Goal: Book appointment/travel/reservation

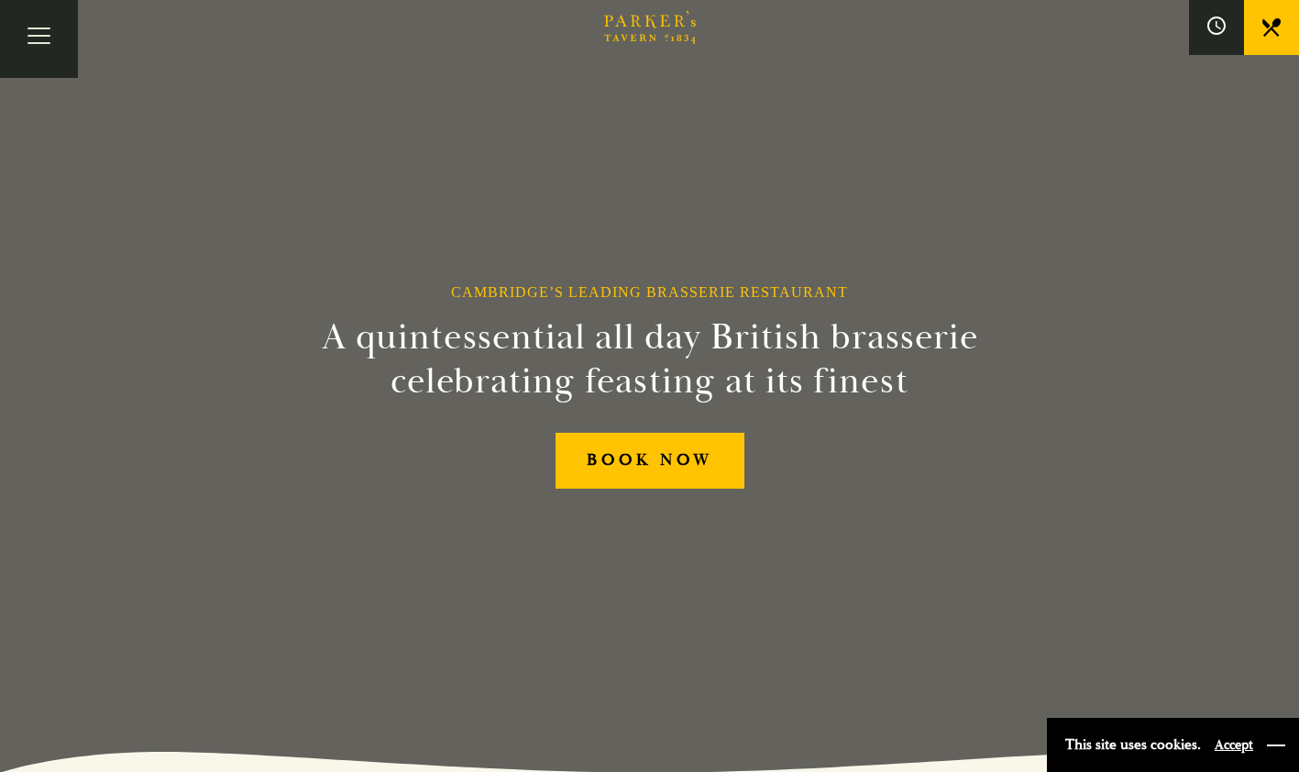
click at [1268, 742] on button "button" at bounding box center [1276, 745] width 18 height 18
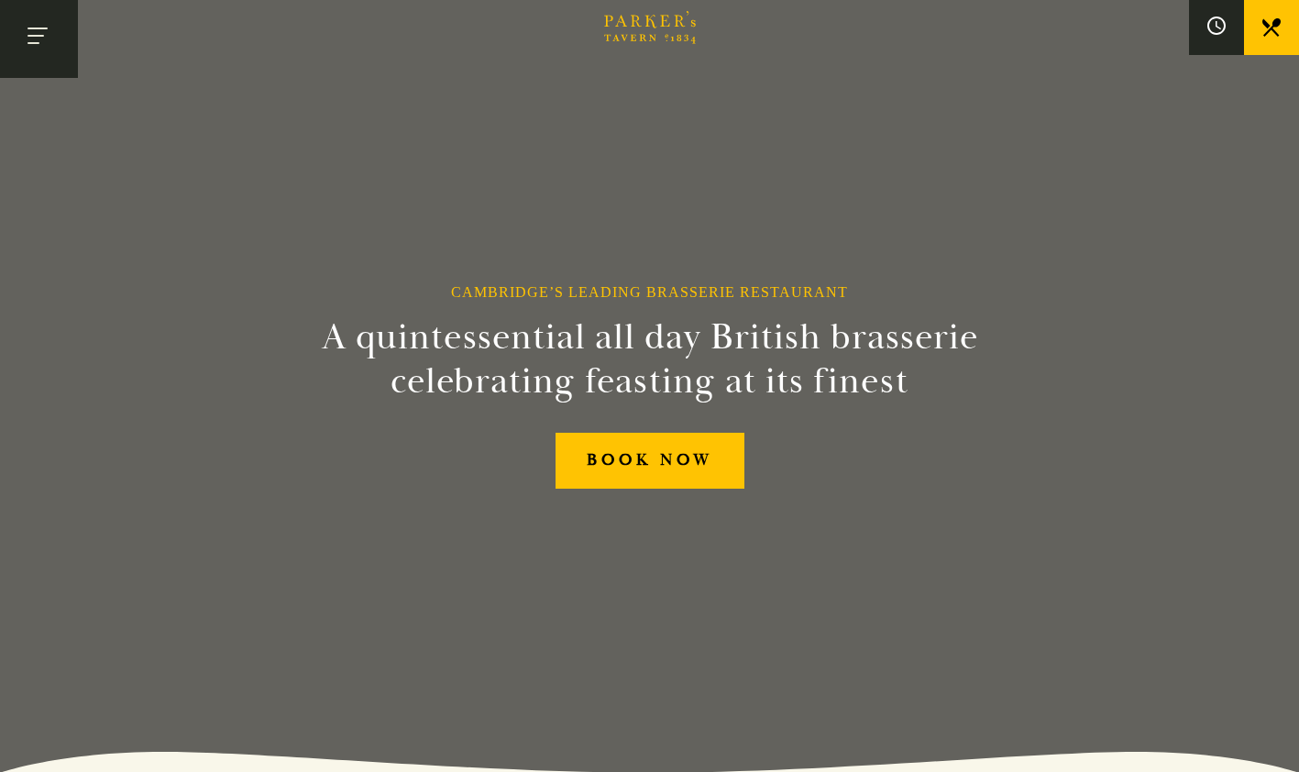
click at [34, 37] on button "Toggle navigation" at bounding box center [39, 39] width 78 height 78
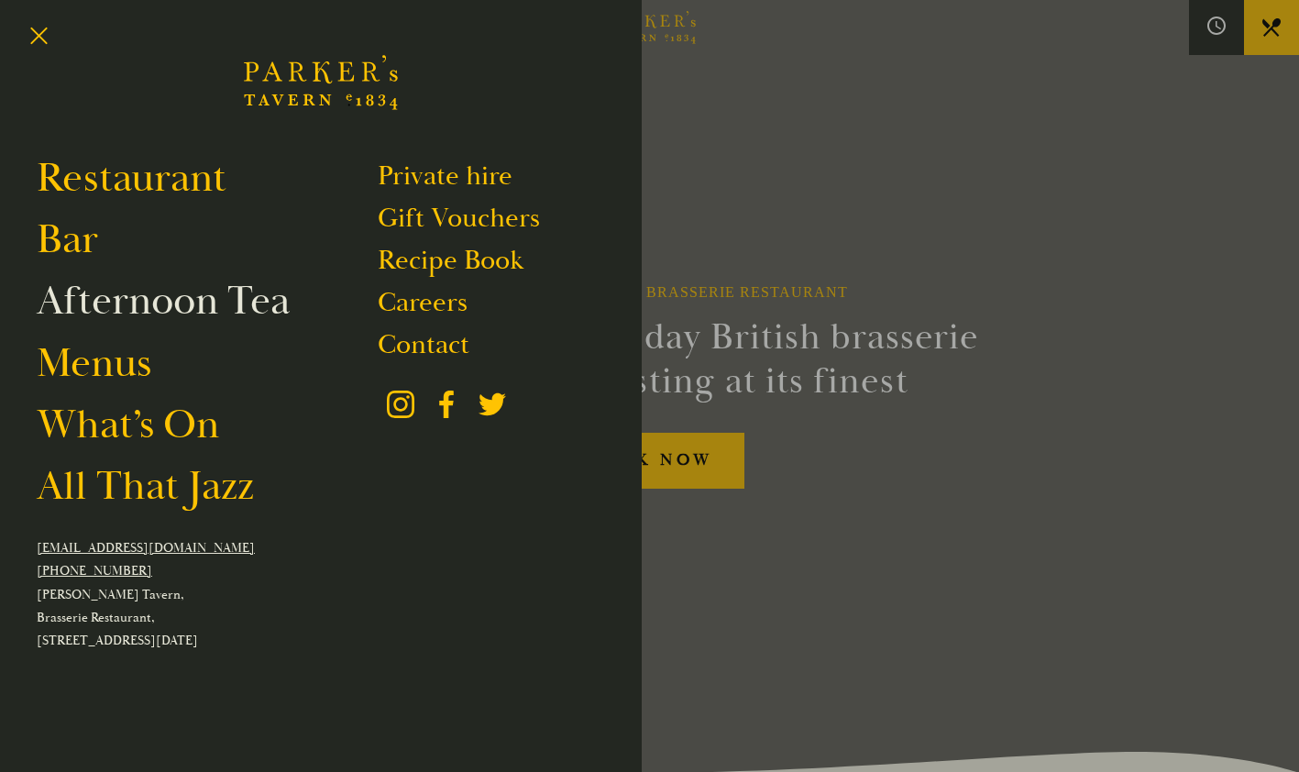
click at [94, 308] on link "Afternoon Tea" at bounding box center [163, 300] width 253 height 51
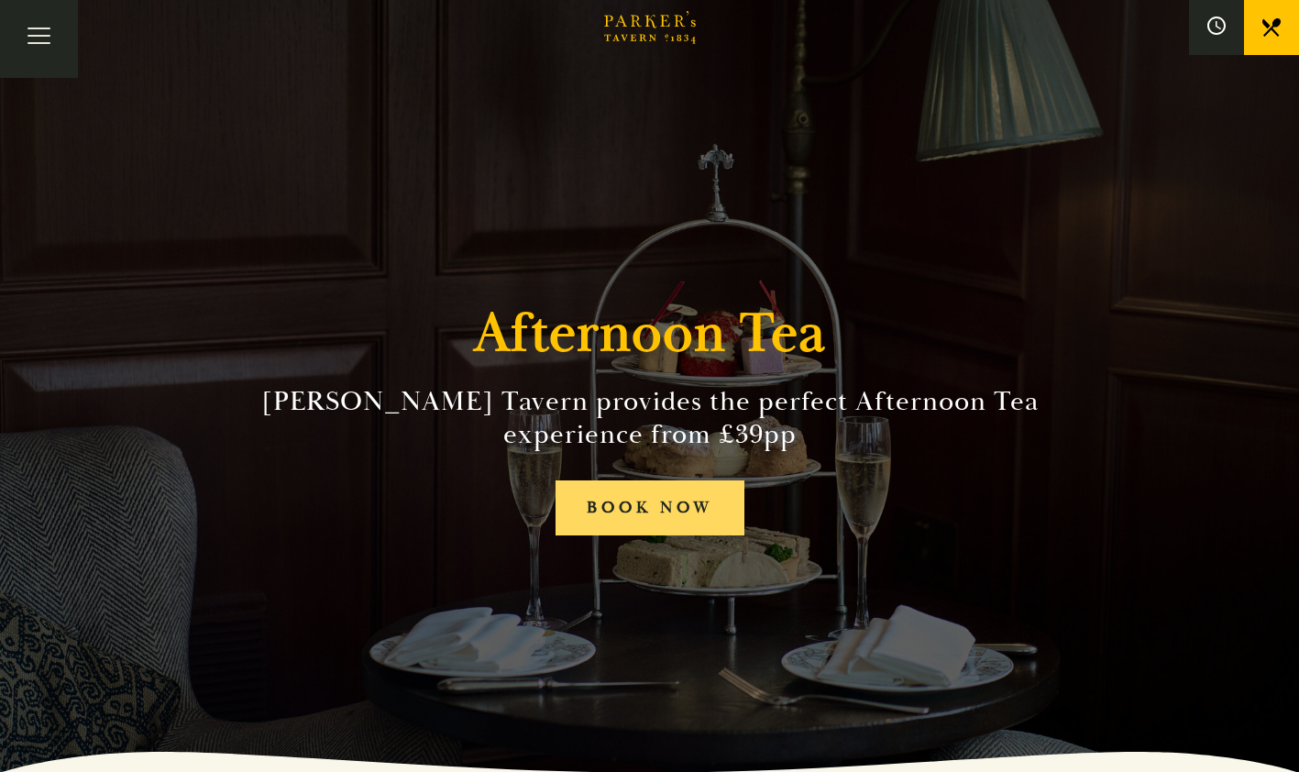
click at [607, 493] on link "BOOK NOW" at bounding box center [650, 509] width 189 height 56
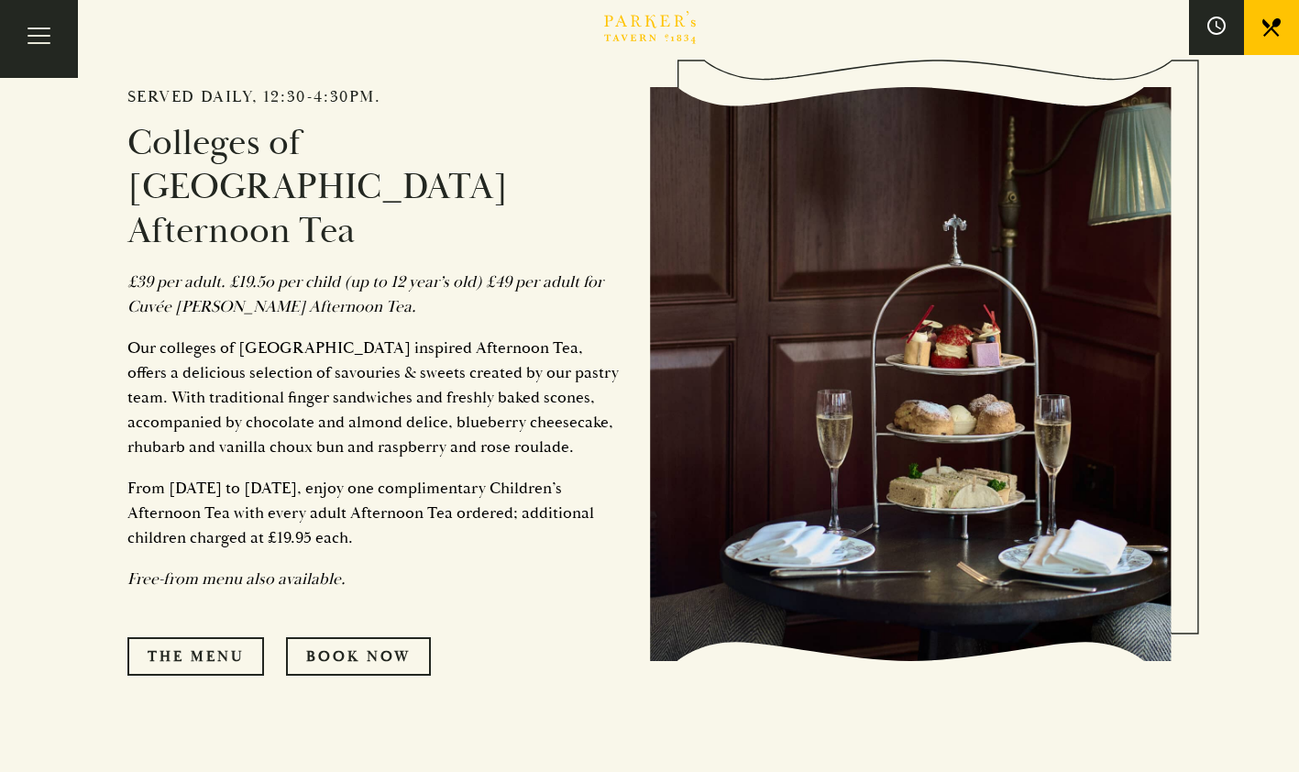
scroll to position [884, 0]
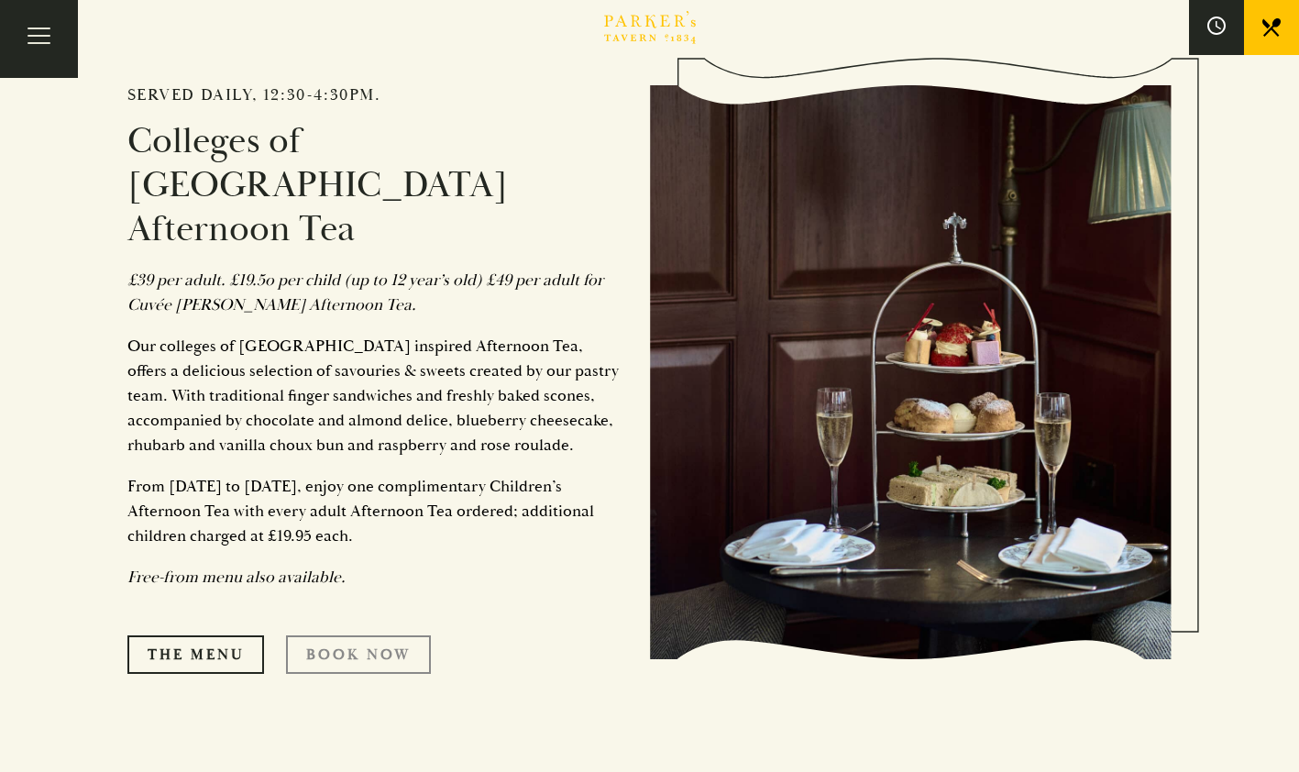
click at [331, 635] on link "Book Now" at bounding box center [358, 654] width 145 height 39
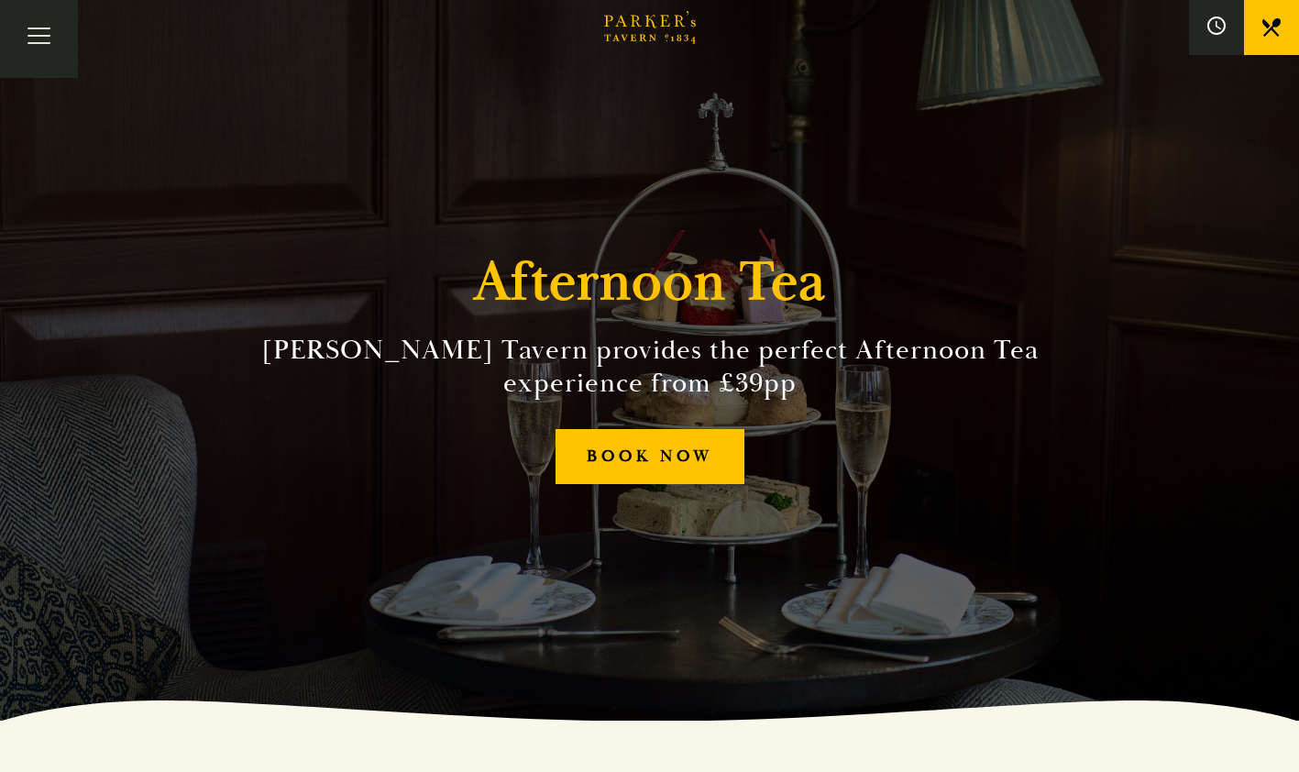
scroll to position [0, 0]
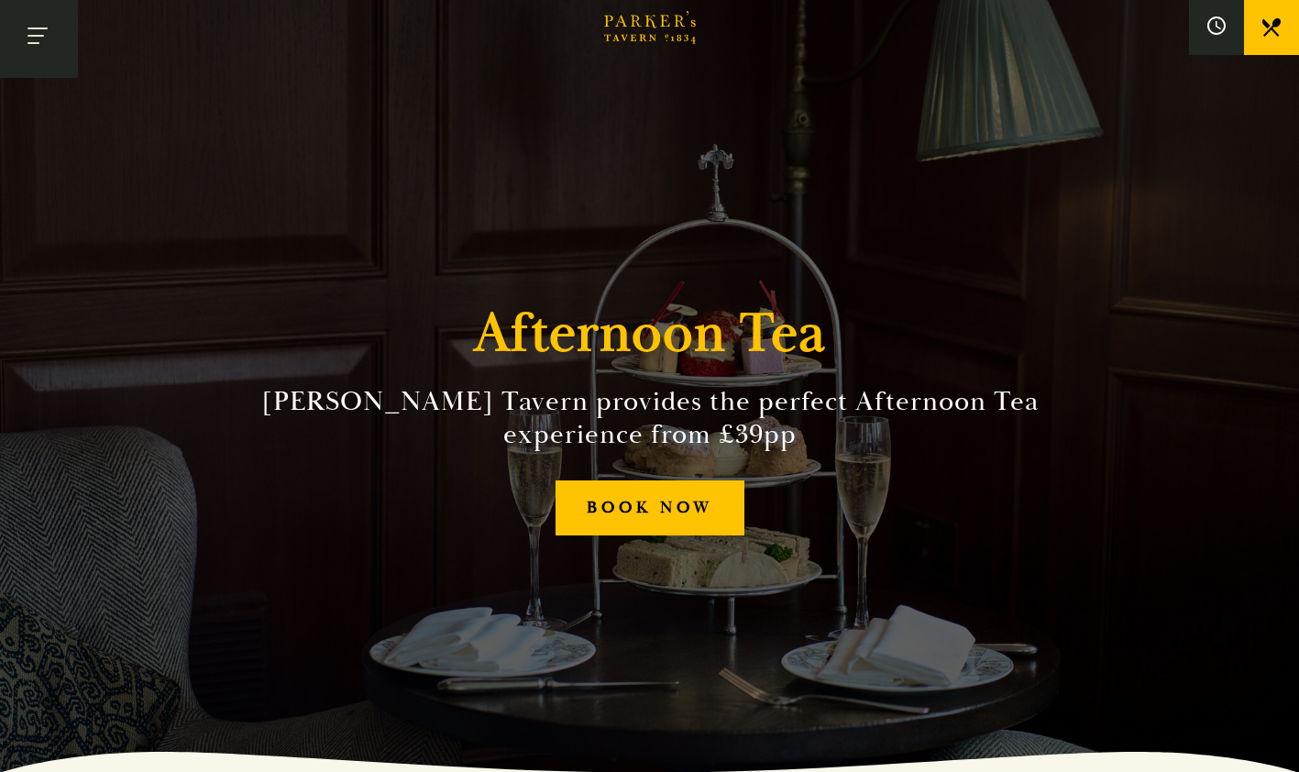
click at [41, 62] on button "Toggle navigation" at bounding box center [39, 39] width 78 height 78
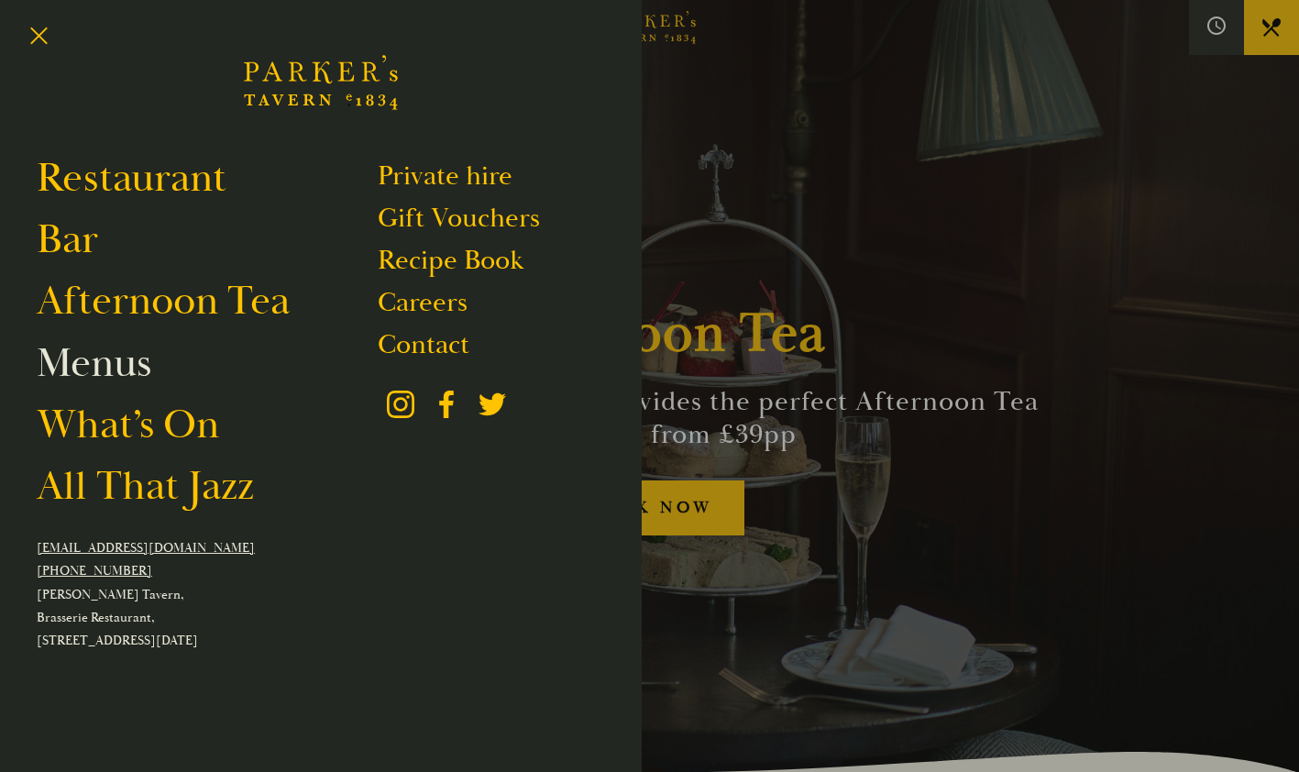
click at [132, 389] on link "Menus" at bounding box center [94, 362] width 115 height 51
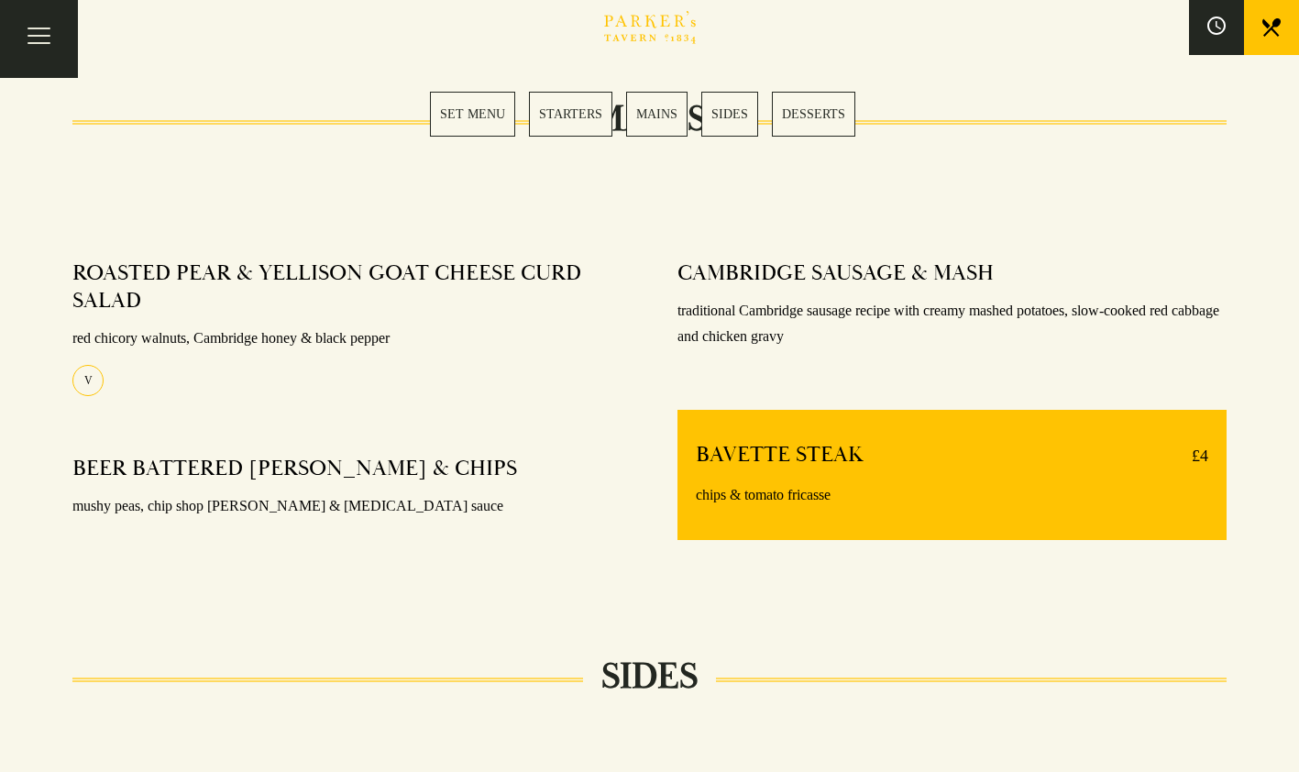
scroll to position [1297, 0]
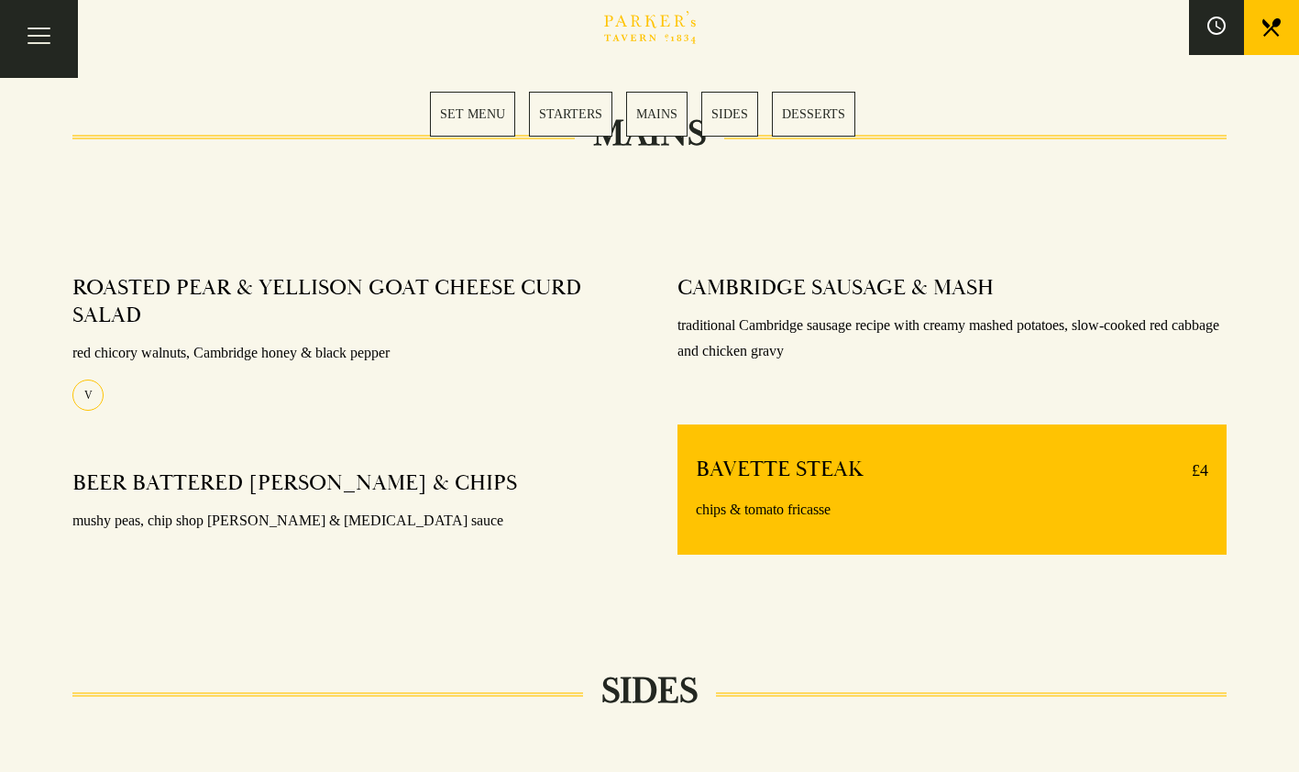
click at [666, 116] on link "MAINS" at bounding box center [656, 114] width 61 height 45
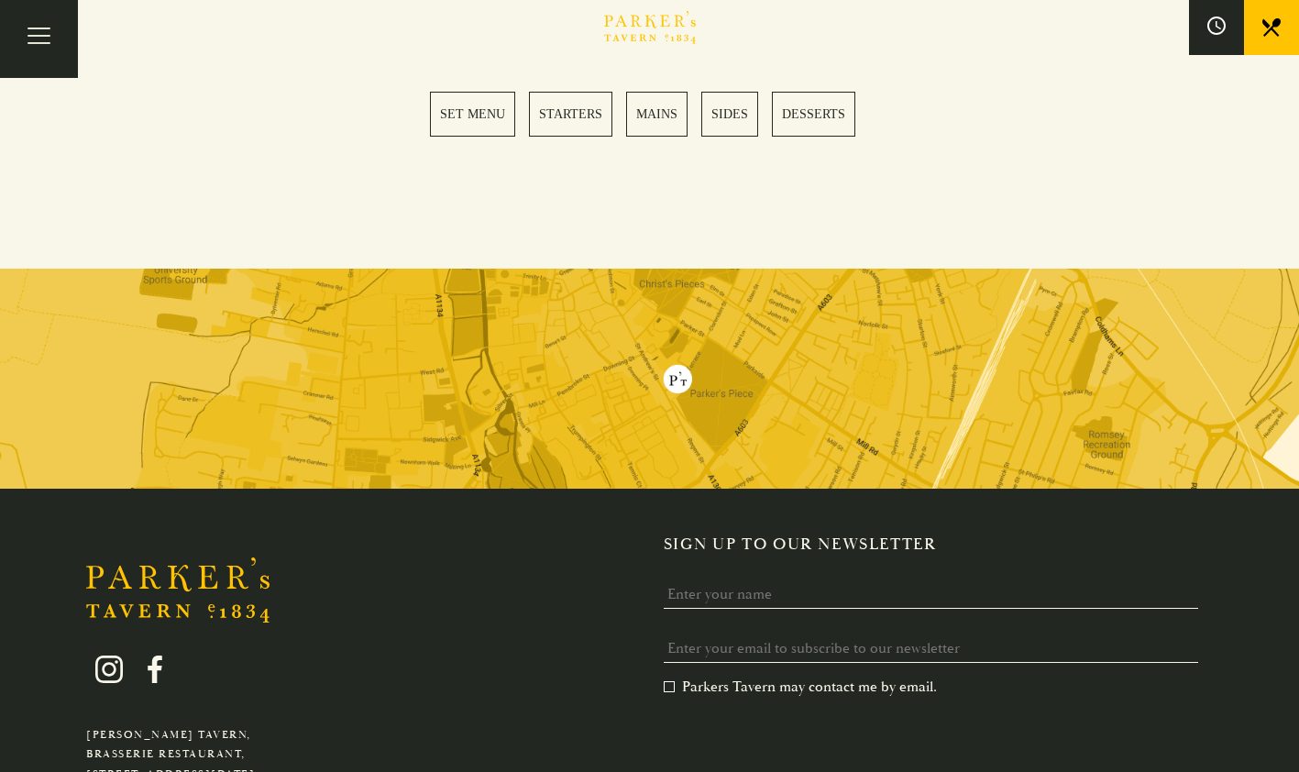
scroll to position [2709, 0]
